Goal: Task Accomplishment & Management: Manage account settings

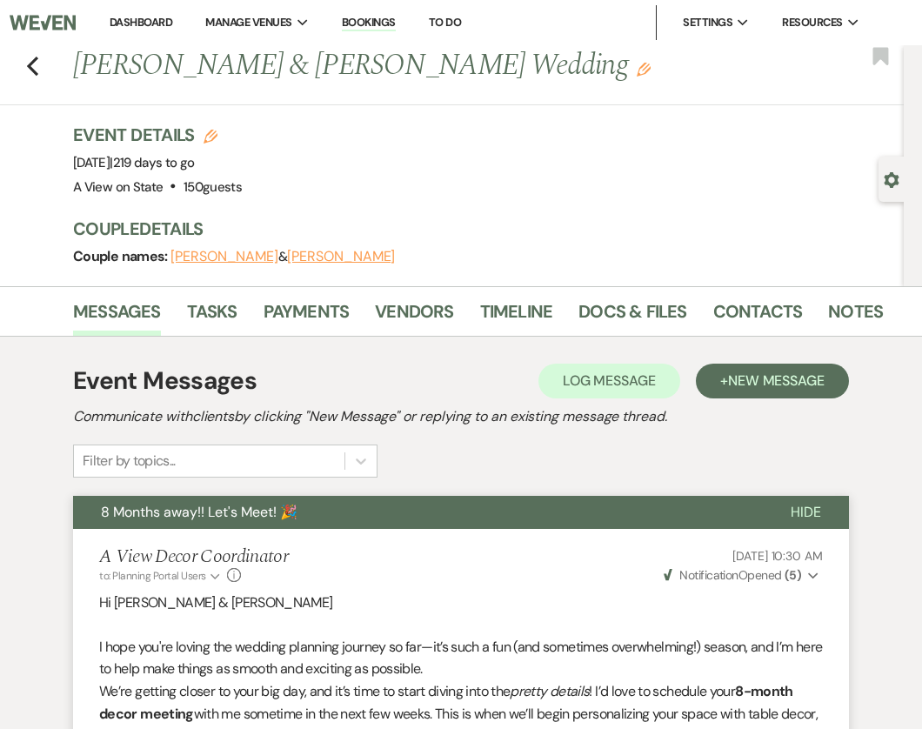
click at [154, 17] on link "Dashboard" at bounding box center [141, 22] width 63 height 15
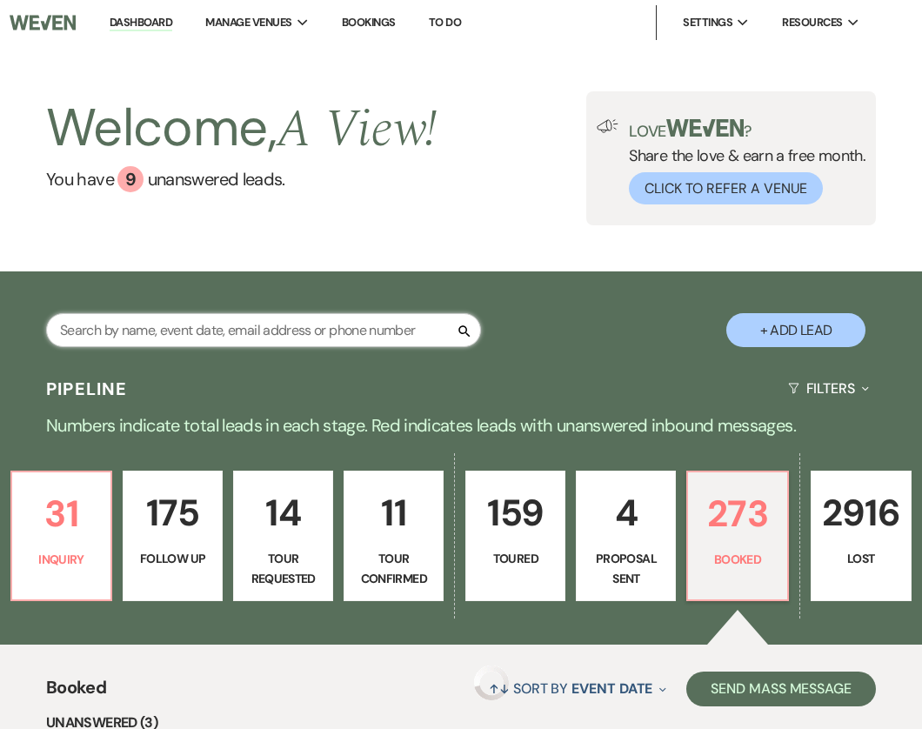
click at [284, 320] on input "text" at bounding box center [263, 330] width 435 height 34
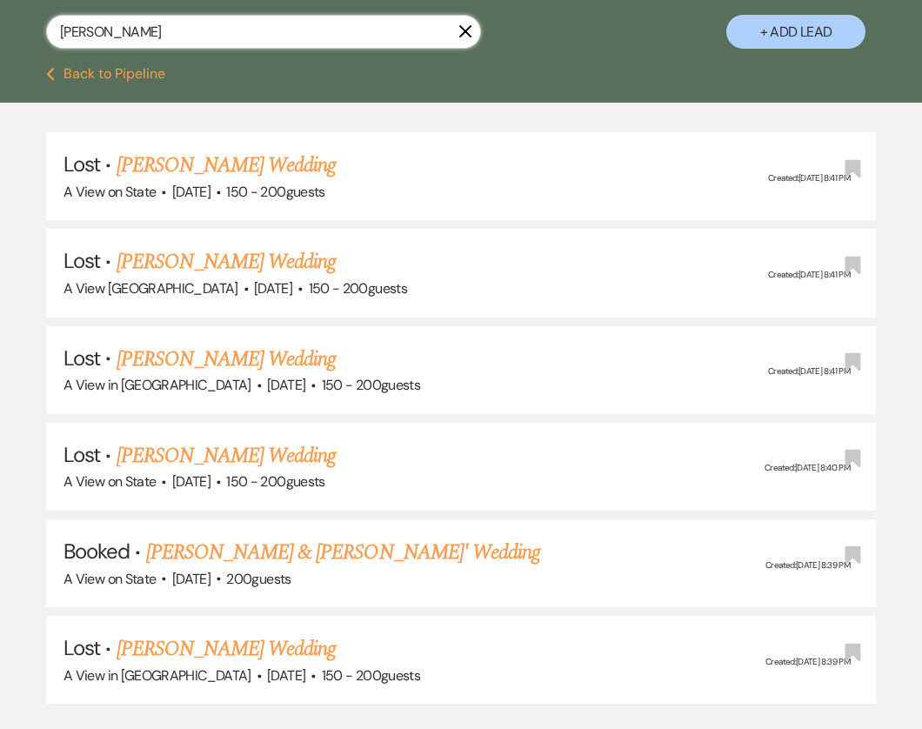
scroll to position [304, 0]
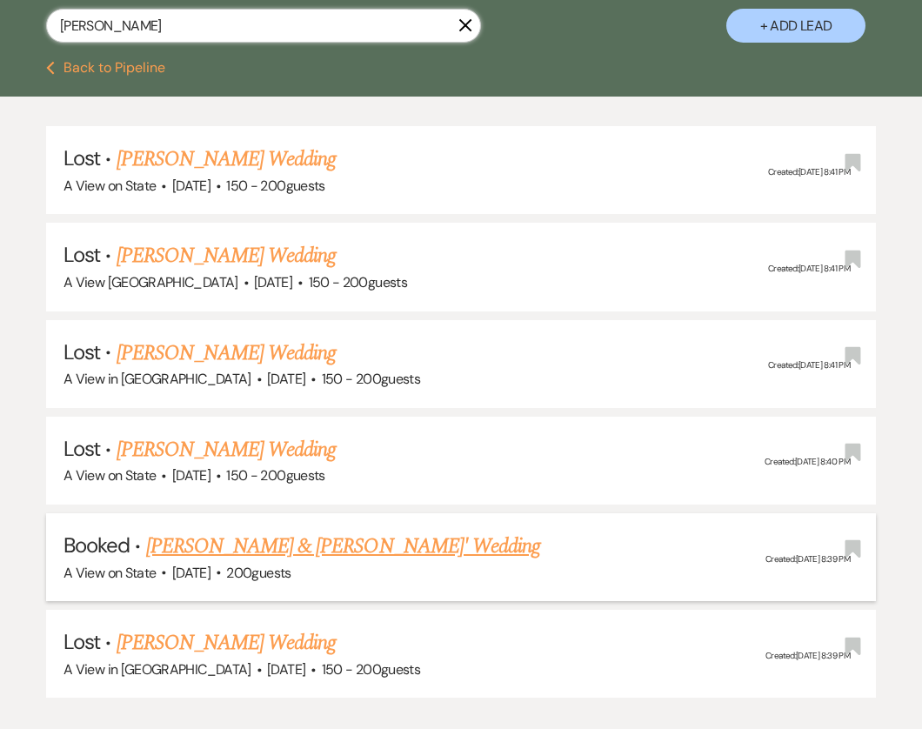
type input "Sammantha"
click at [315, 533] on link "[PERSON_NAME] & [PERSON_NAME]' Wedding" at bounding box center [343, 546] width 395 height 31
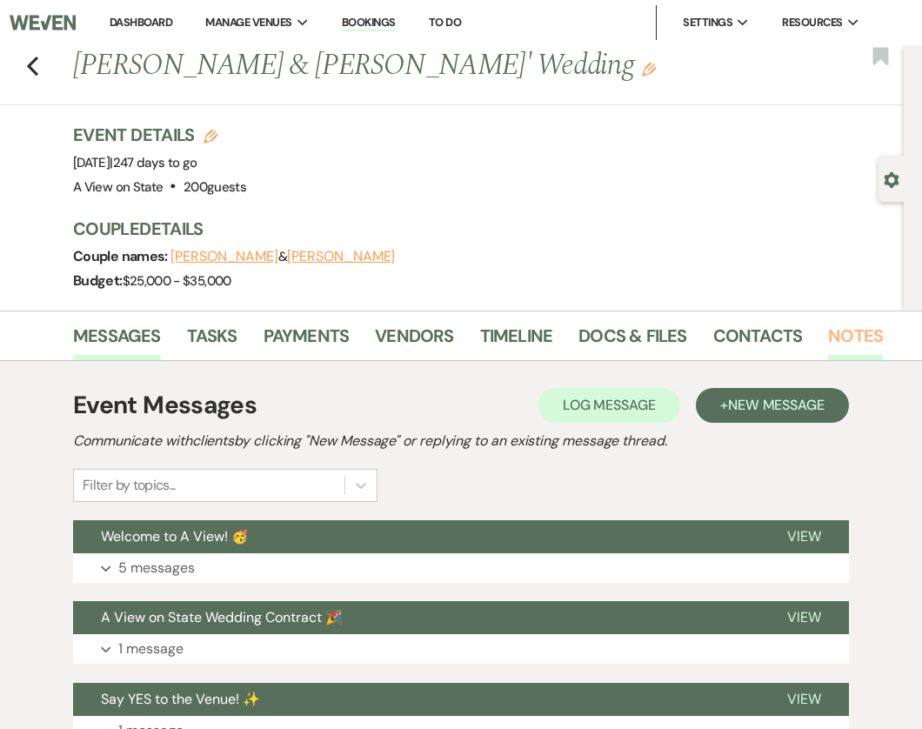
click at [854, 345] on link "Notes" at bounding box center [855, 341] width 55 height 38
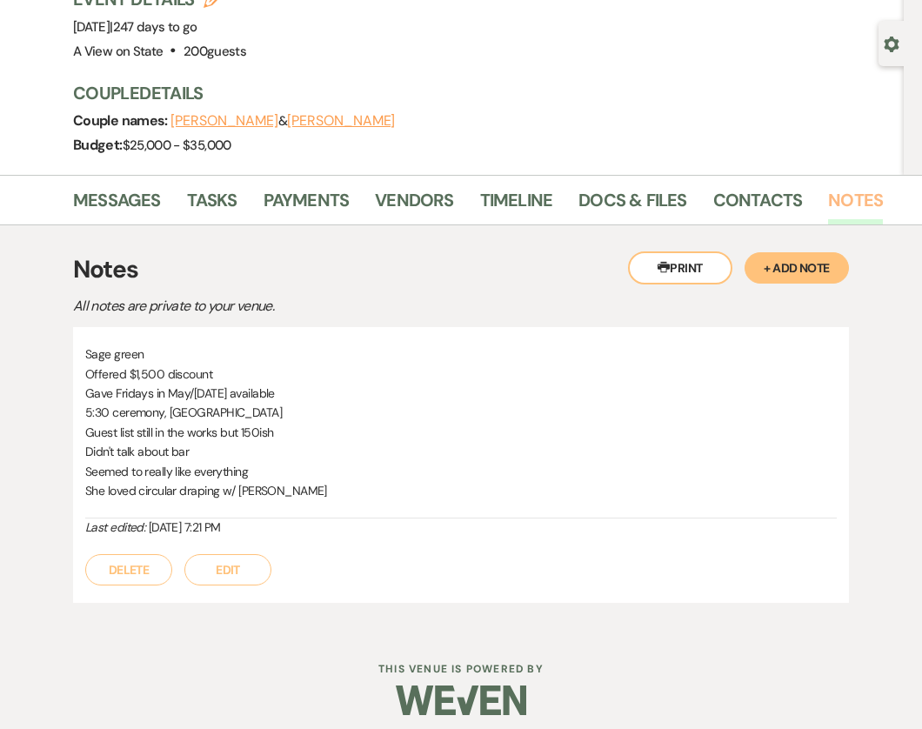
scroll to position [145, 0]
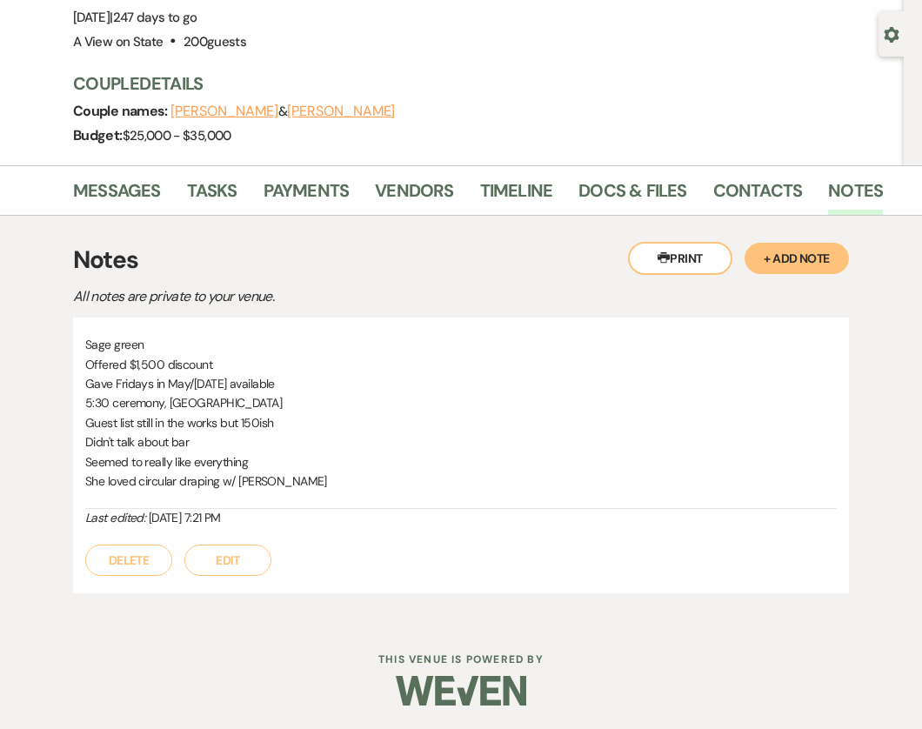
click at [837, 257] on button "+ Add Note" at bounding box center [796, 258] width 104 height 31
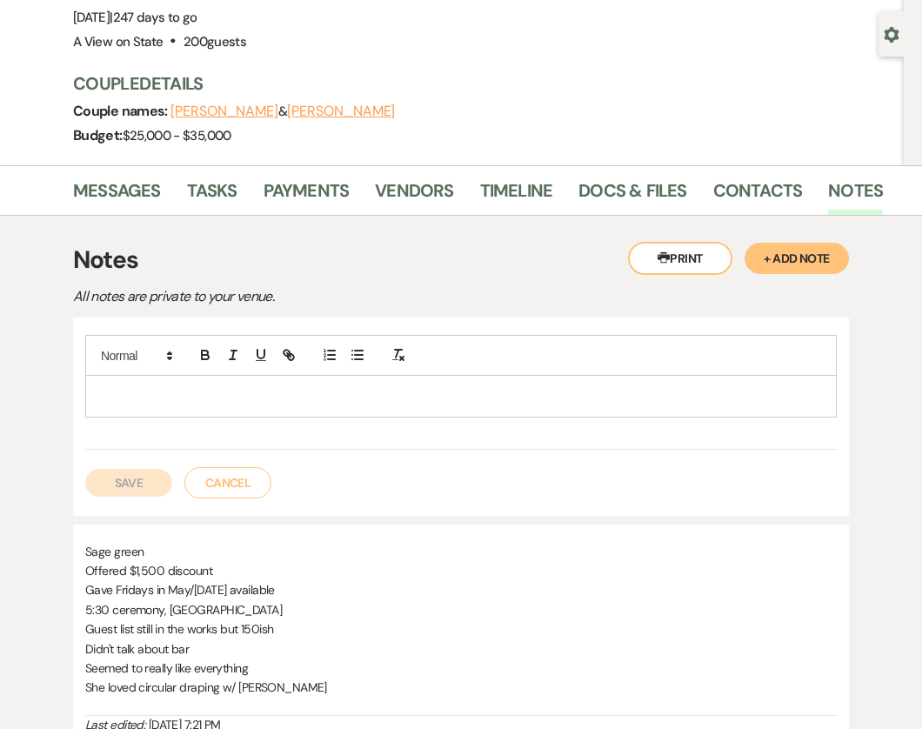
click at [278, 407] on div at bounding box center [461, 396] width 750 height 40
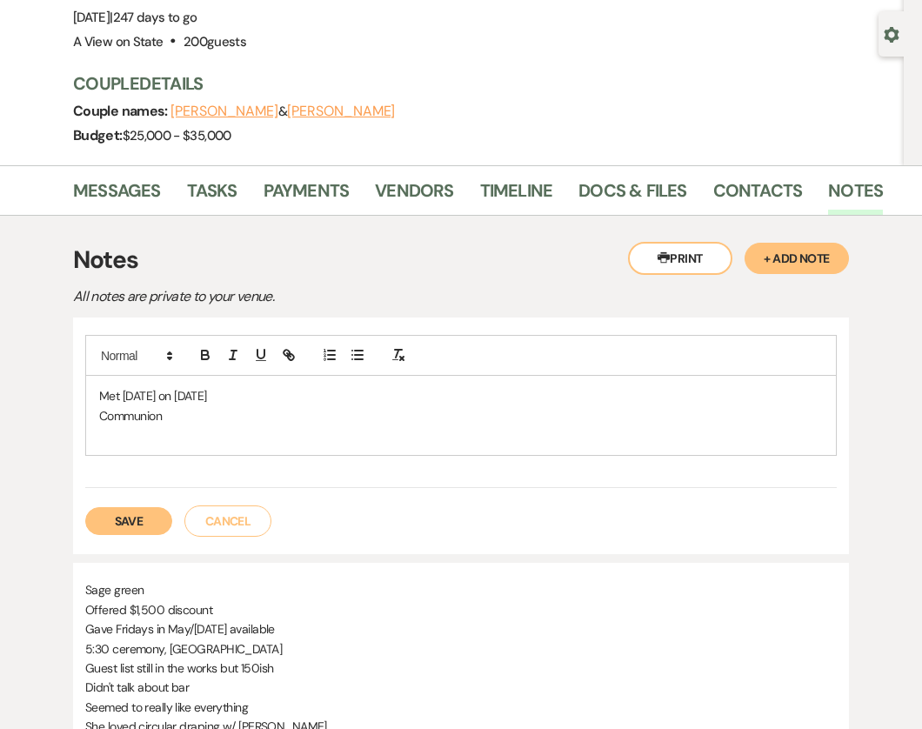
click at [223, 414] on p "Communion" at bounding box center [461, 415] width 724 height 19
click at [247, 412] on p "Communion just the two" at bounding box center [461, 415] width 724 height 19
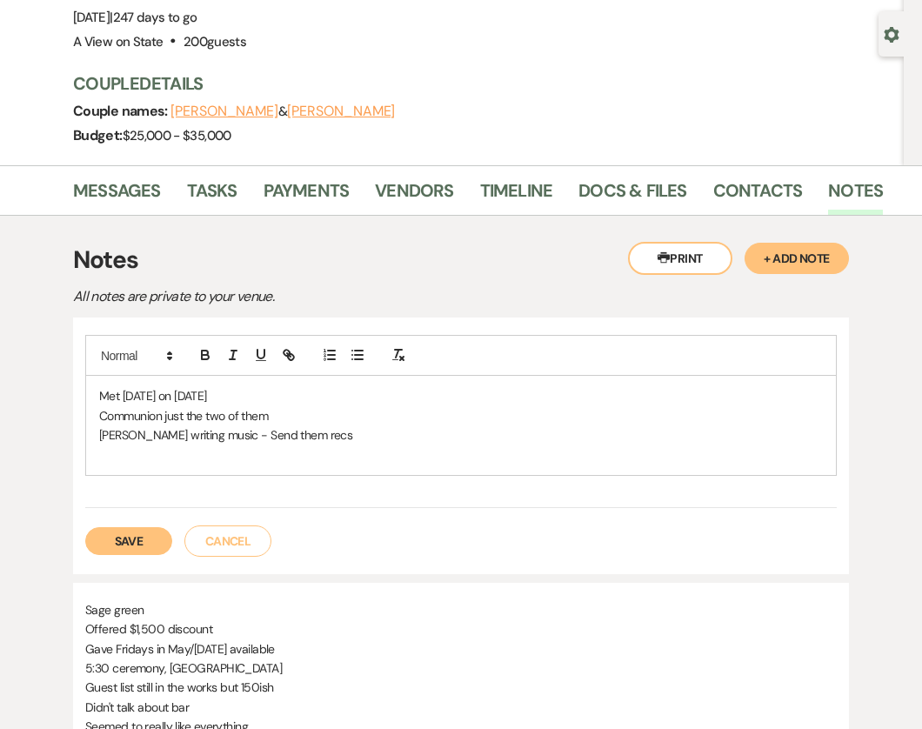
click at [118, 534] on button "Save" at bounding box center [128, 541] width 87 height 28
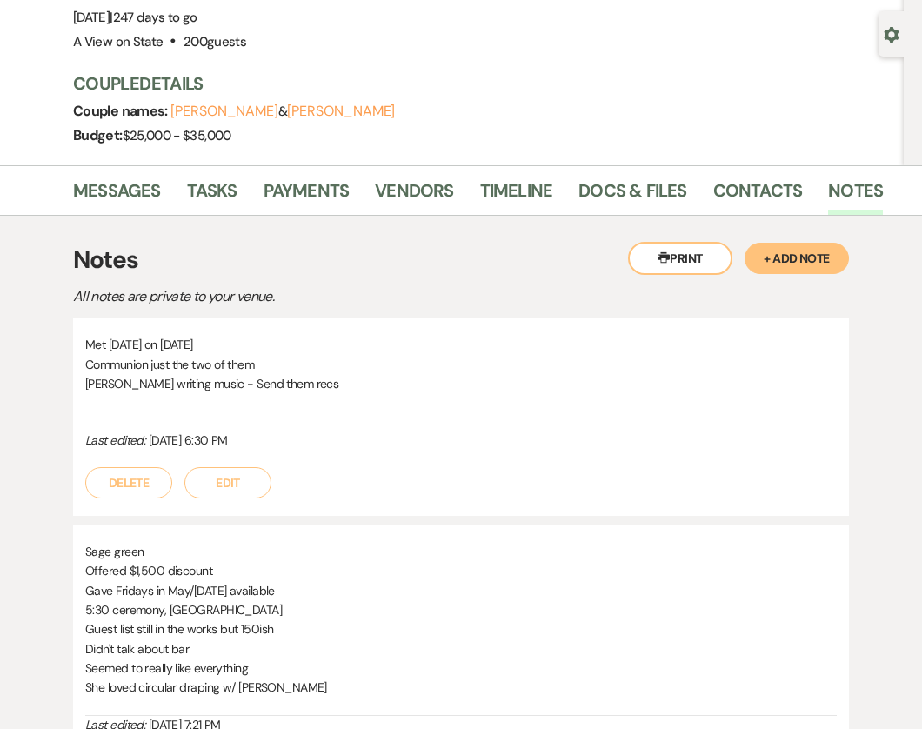
click at [241, 476] on button "Edit" at bounding box center [227, 482] width 87 height 31
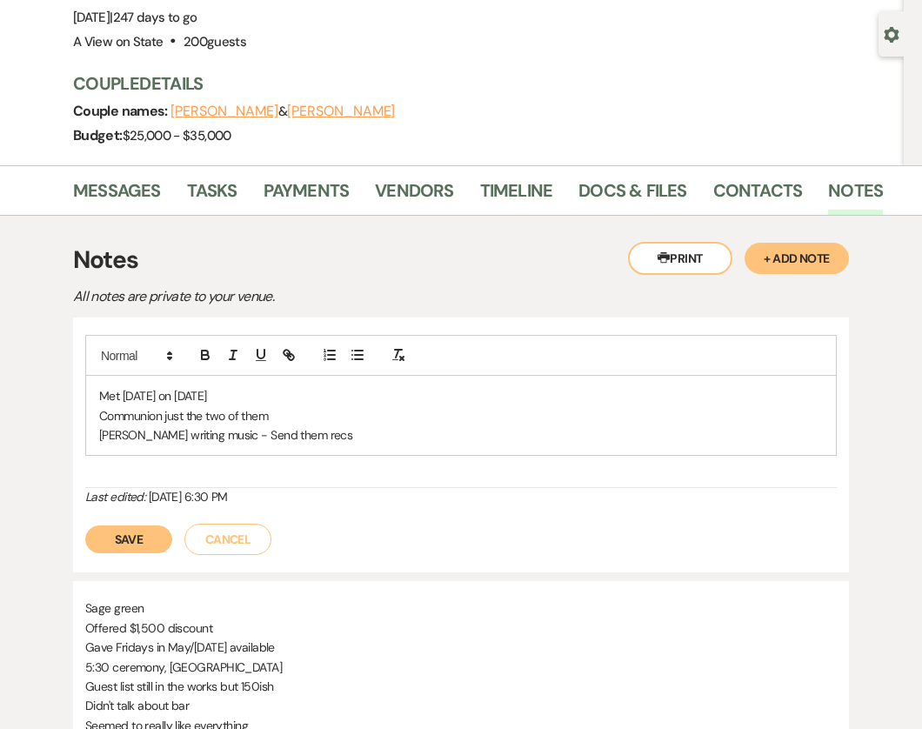
click at [344, 427] on p "Joel writing music - Send them recs" at bounding box center [461, 434] width 724 height 19
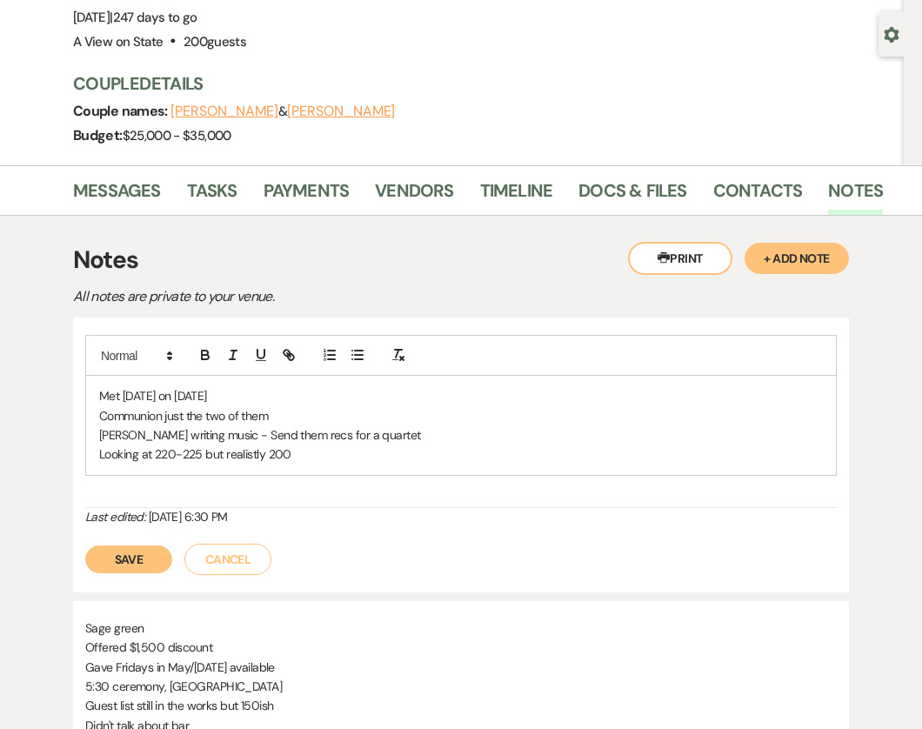
click at [232, 445] on p "Looking at 220-225 but realistly 200" at bounding box center [461, 453] width 724 height 19
click at [261, 452] on p "Looking at 220-225 but realistly 200" at bounding box center [461, 453] width 724 height 19
click at [308, 456] on p "Looking at 220-225 but realistically 200" at bounding box center [461, 453] width 724 height 19
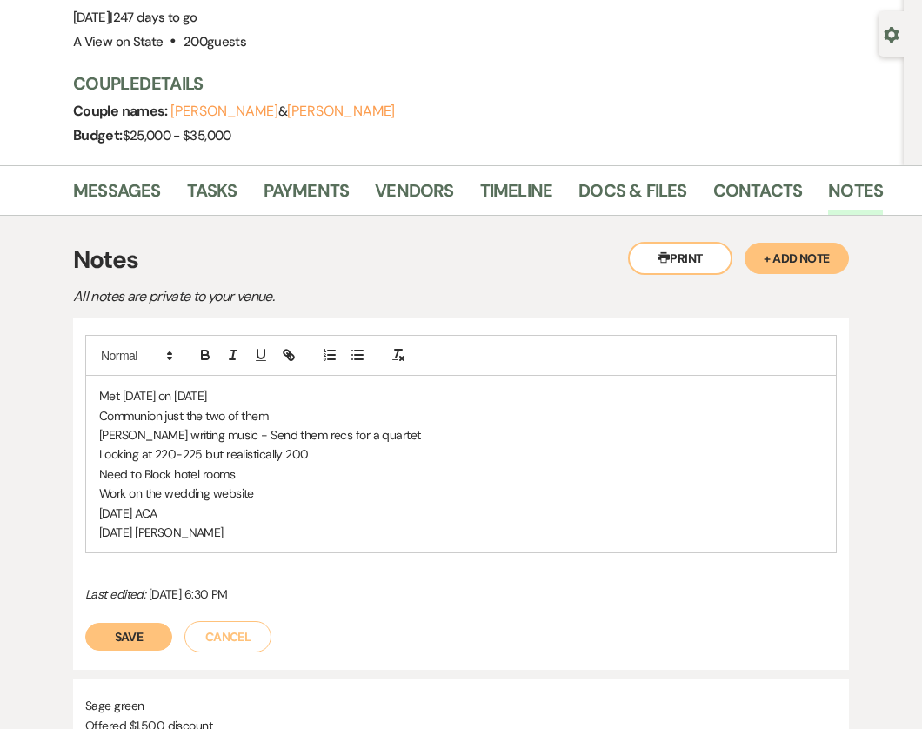
click at [209, 523] on p "Oct 22 Patricia" at bounding box center [461, 532] width 724 height 19
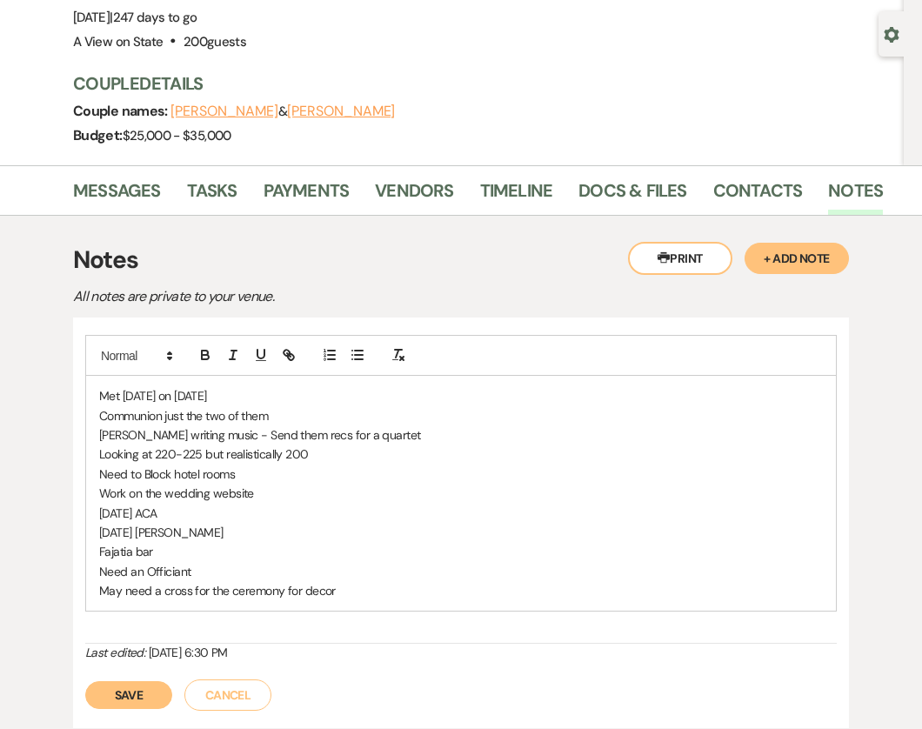
click at [401, 588] on p "May need a cross for the ceremony for decor" at bounding box center [461, 590] width 724 height 19
click at [115, 697] on button "Save" at bounding box center [128, 695] width 87 height 28
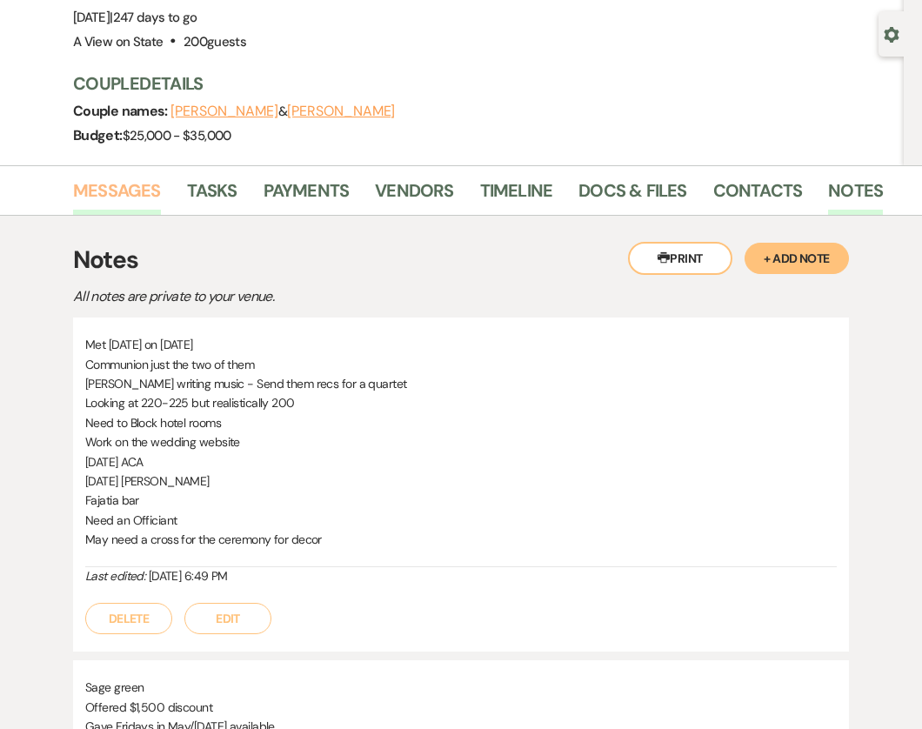
click at [134, 196] on link "Messages" at bounding box center [117, 196] width 88 height 38
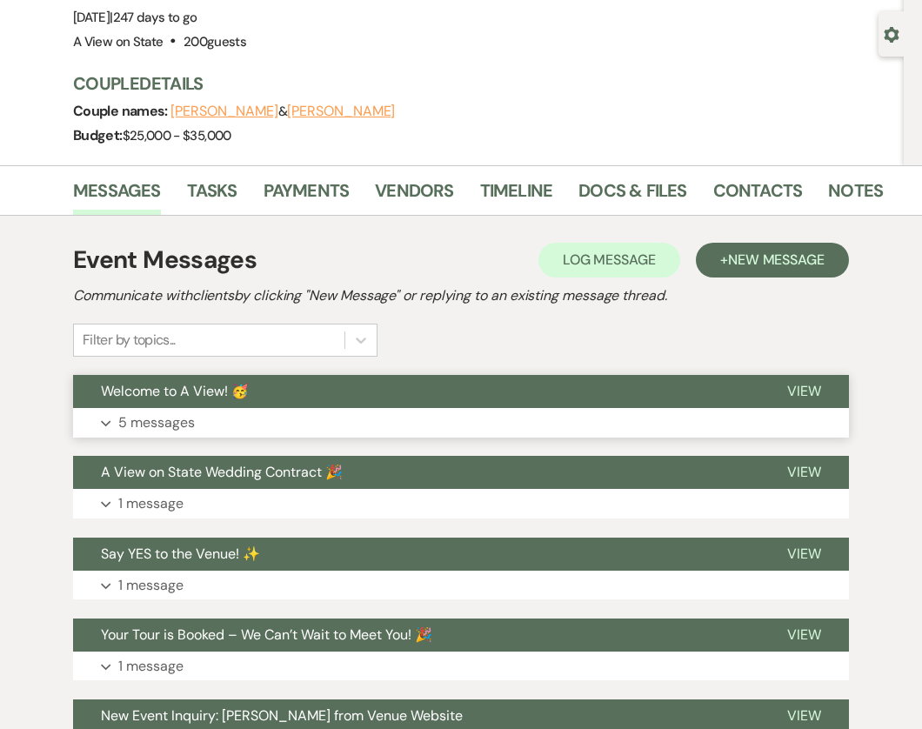
click at [295, 404] on button "Welcome to A View! 🥳" at bounding box center [416, 391] width 686 height 33
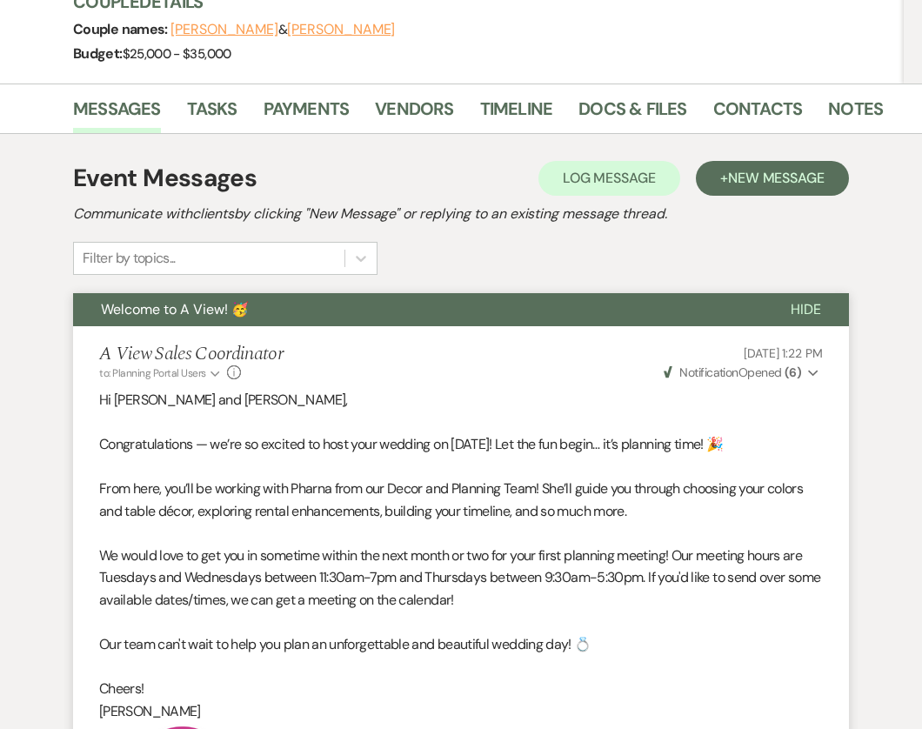
scroll to position [229, 0]
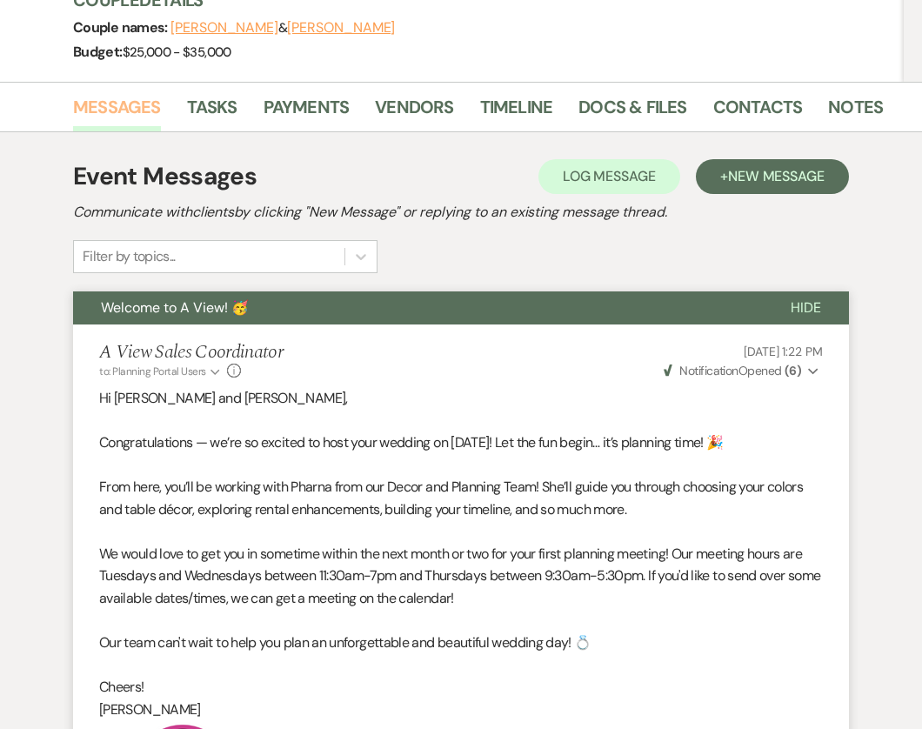
click at [94, 119] on link "Messages" at bounding box center [117, 112] width 88 height 38
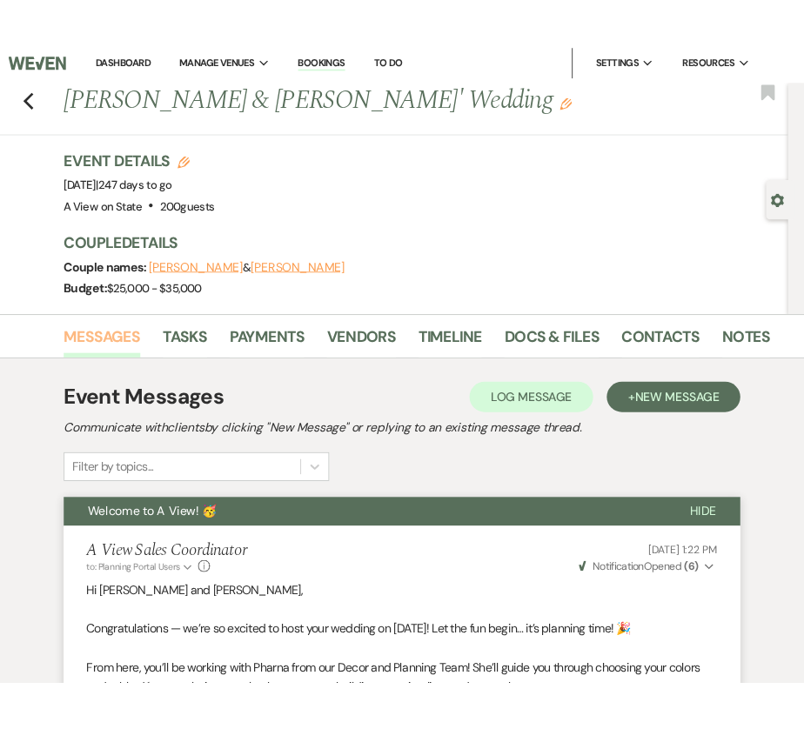
scroll to position [0, 0]
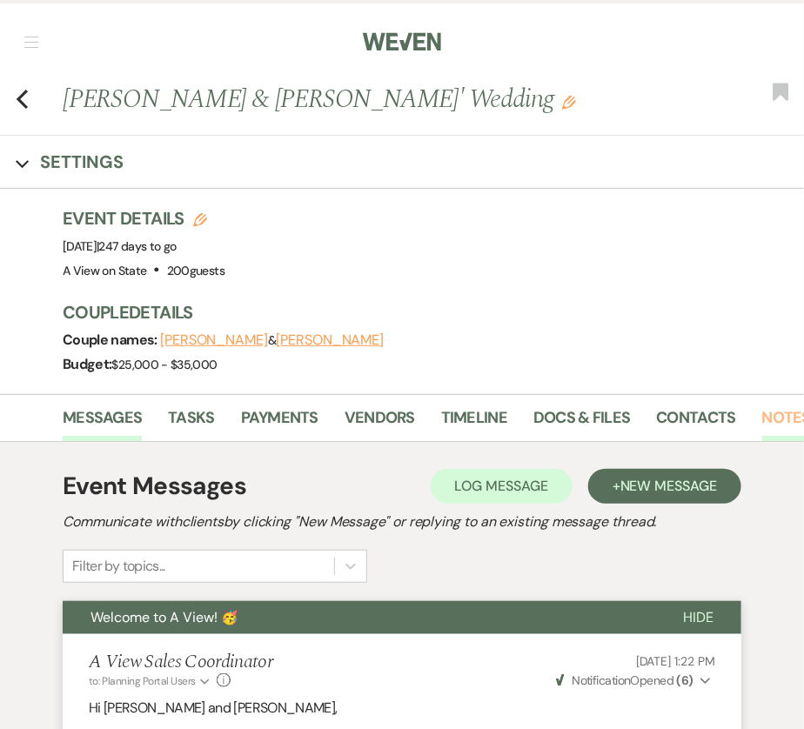
click at [762, 417] on link "Notes" at bounding box center [786, 423] width 49 height 36
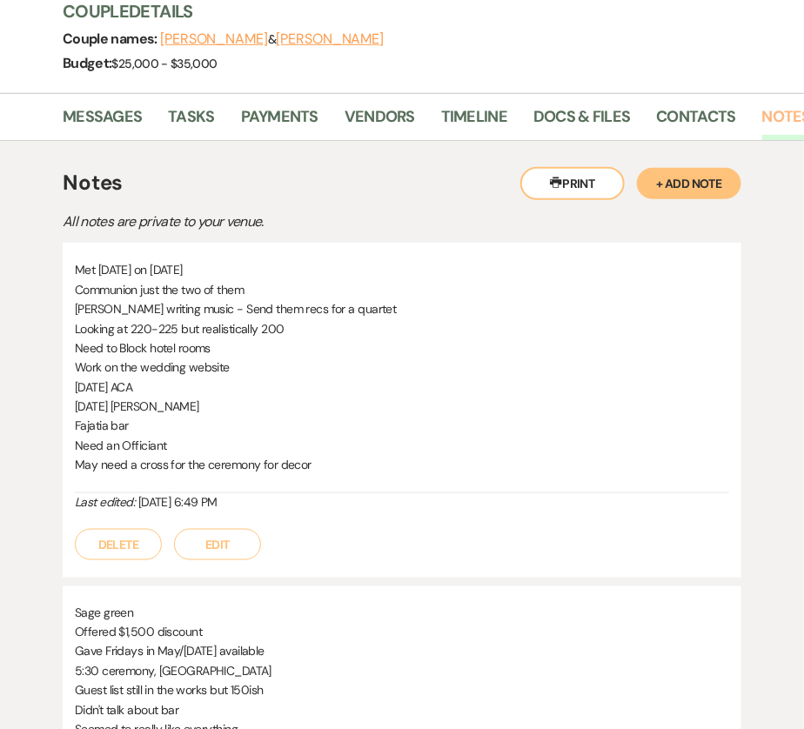
scroll to position [470, 0]
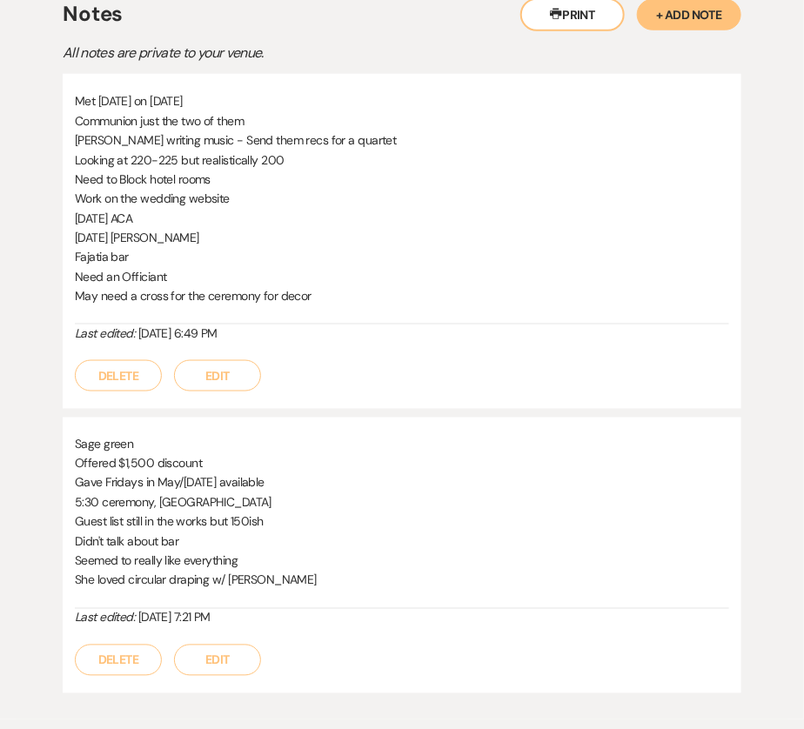
click at [208, 374] on button "Edit" at bounding box center [217, 375] width 87 height 31
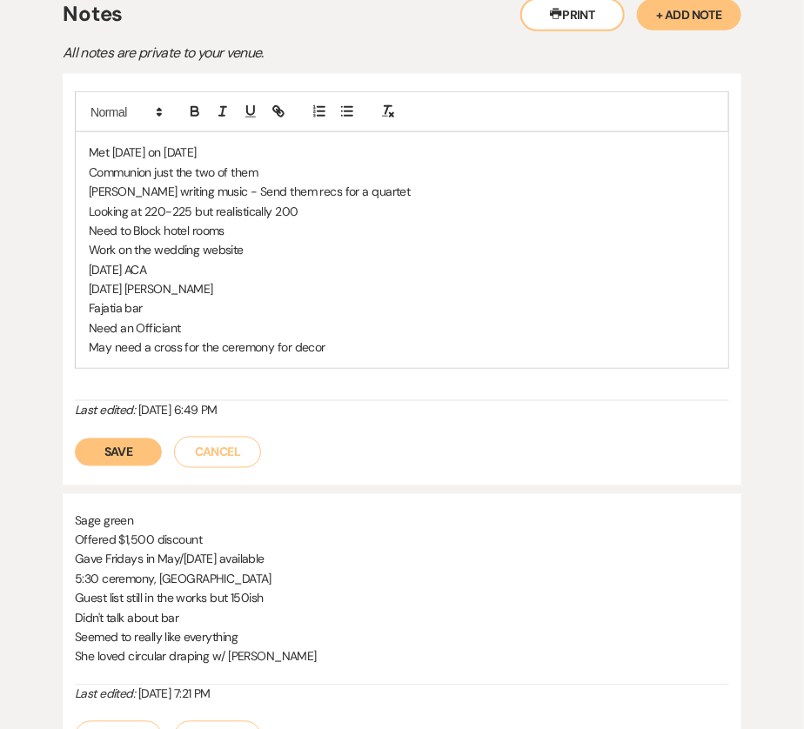
click at [361, 340] on p "May need a cross for the ceremony for decor" at bounding box center [402, 346] width 626 height 19
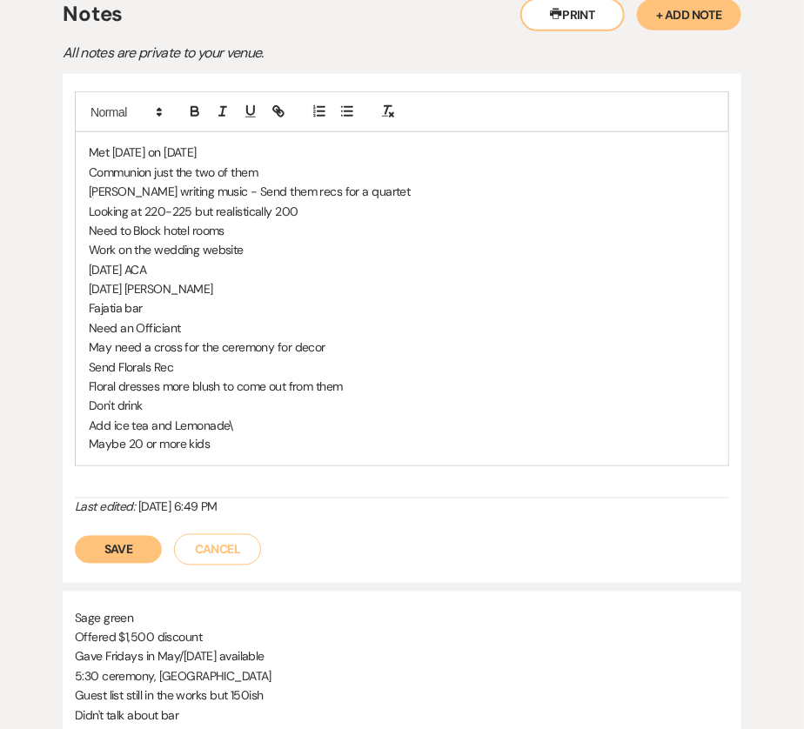
click at [119, 544] on button "Save" at bounding box center [118, 550] width 87 height 28
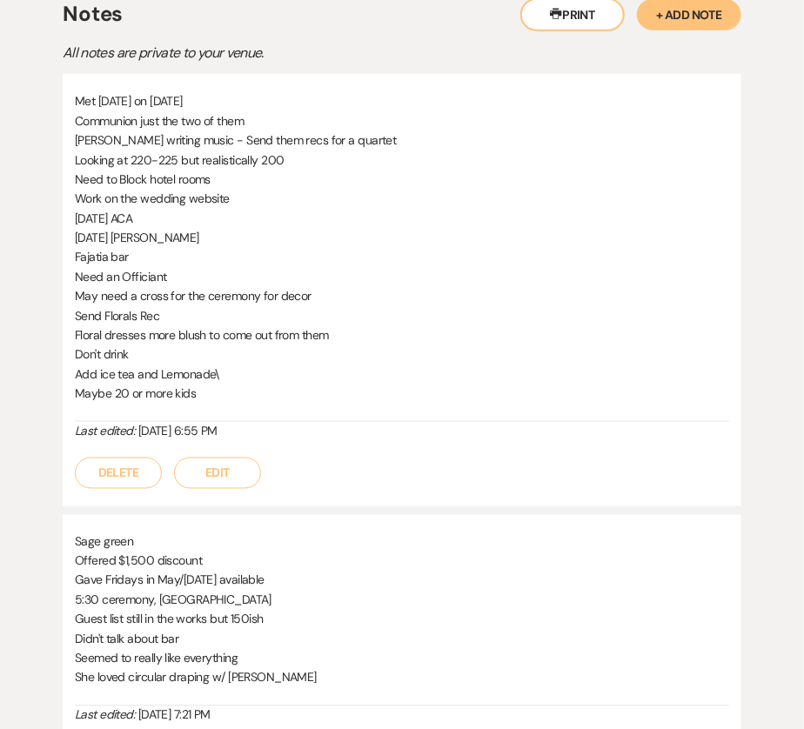
click at [223, 468] on button "Edit" at bounding box center [217, 472] width 87 height 31
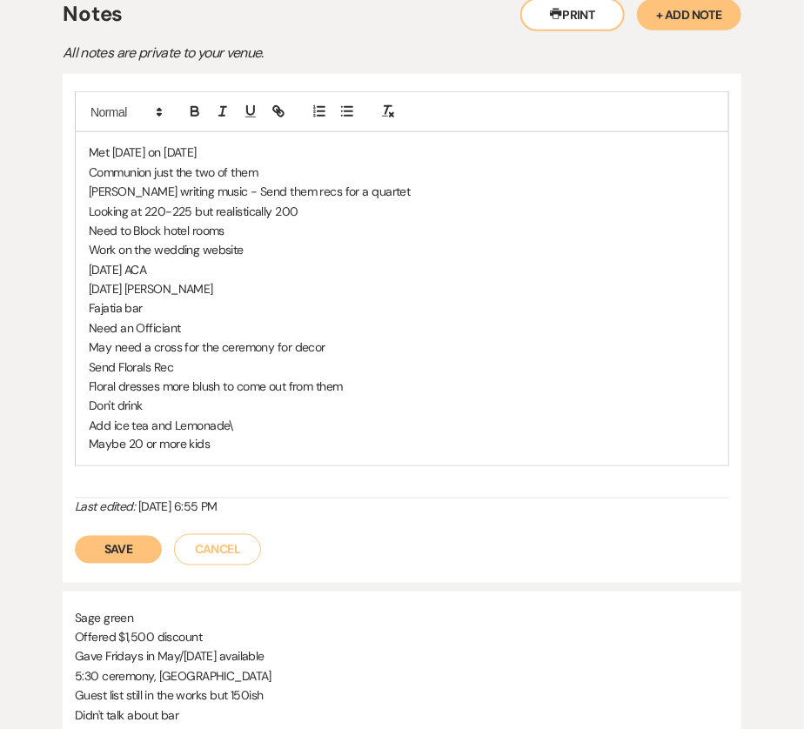
click at [248, 444] on p "Maybe 20 or more kids" at bounding box center [402, 444] width 626 height 19
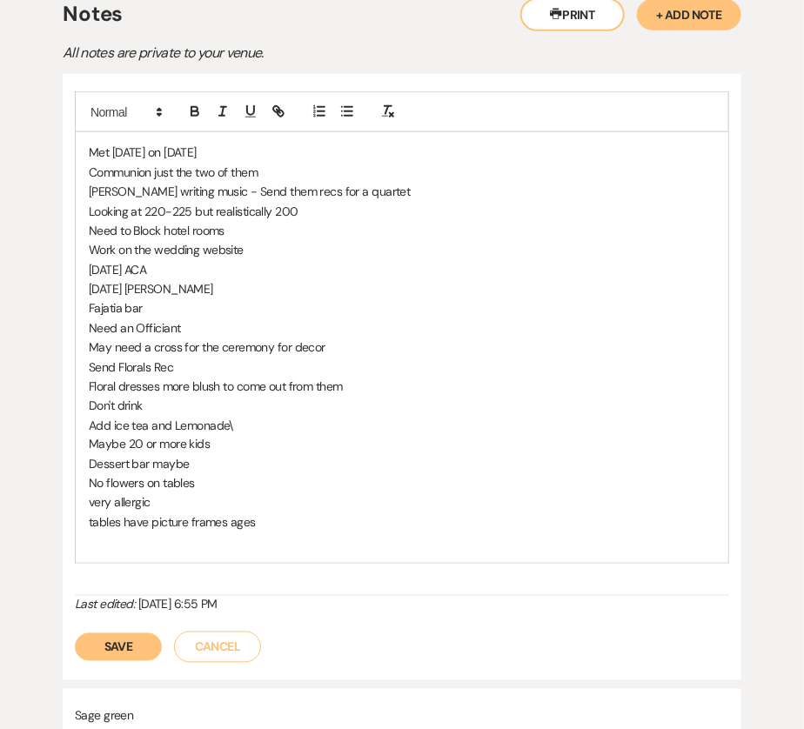
click at [113, 643] on button "Save" at bounding box center [118, 647] width 87 height 28
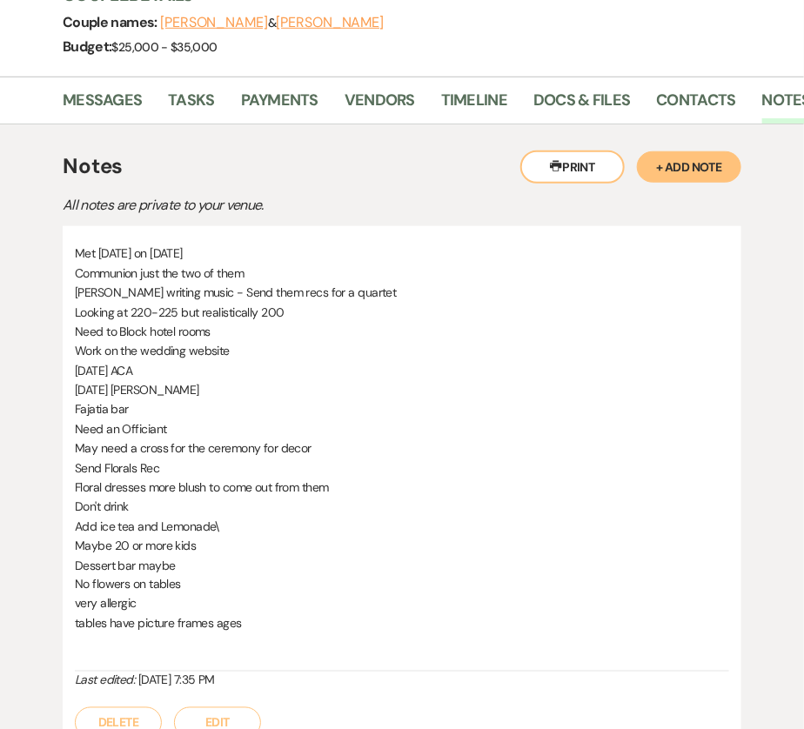
scroll to position [164, 0]
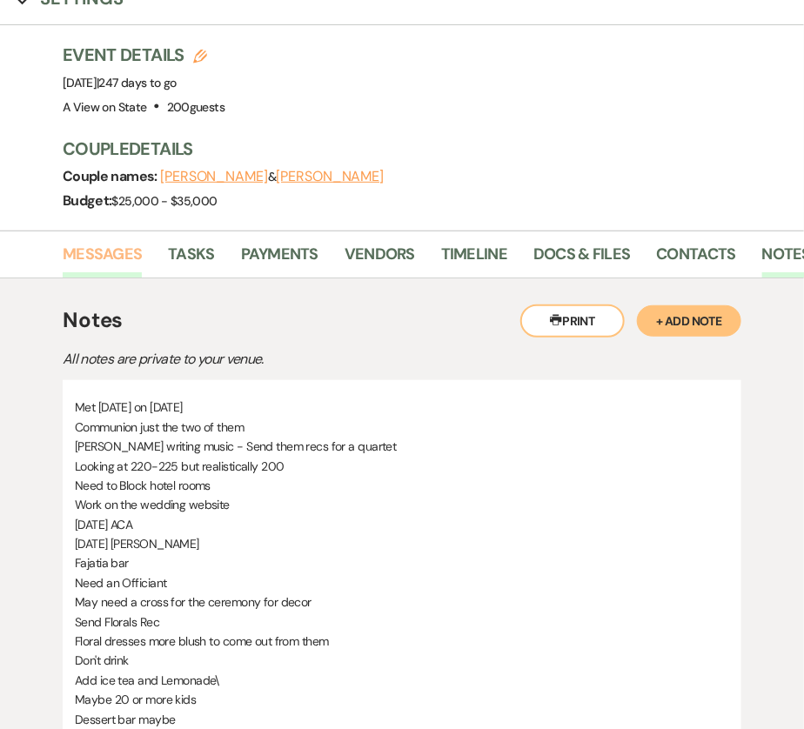
click at [124, 258] on link "Messages" at bounding box center [102, 260] width 79 height 36
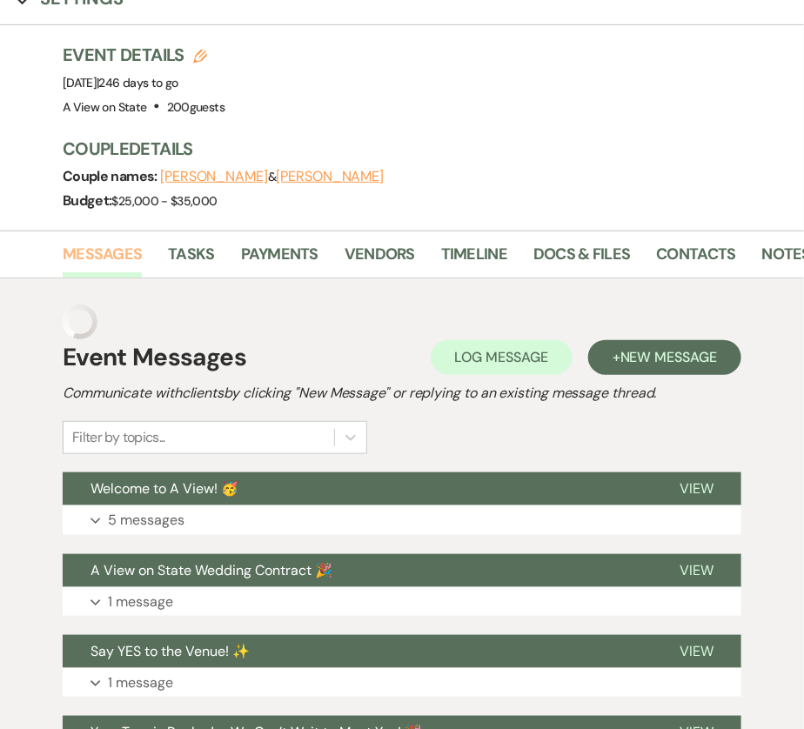
click at [124, 258] on link "Messages" at bounding box center [102, 260] width 79 height 36
